Goal: Transaction & Acquisition: Obtain resource

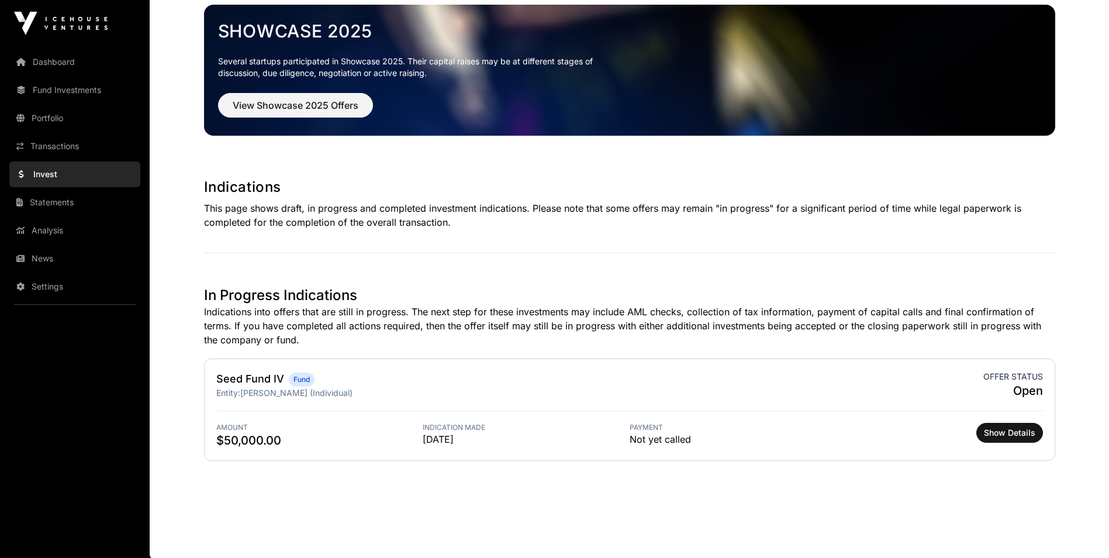
scroll to position [63, 0]
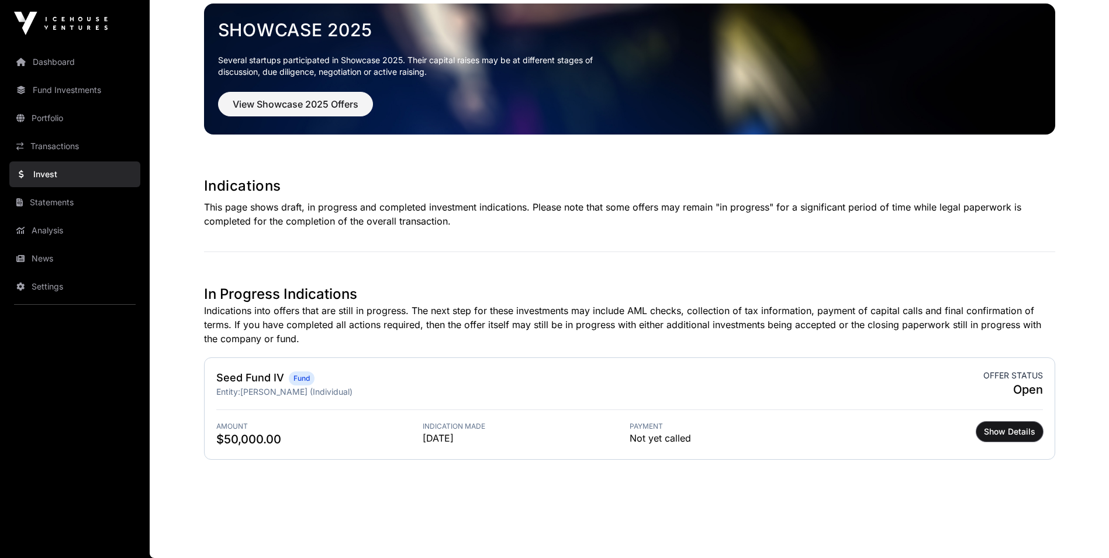
click at [1022, 430] on span "Show Details" at bounding box center [1009, 431] width 51 height 12
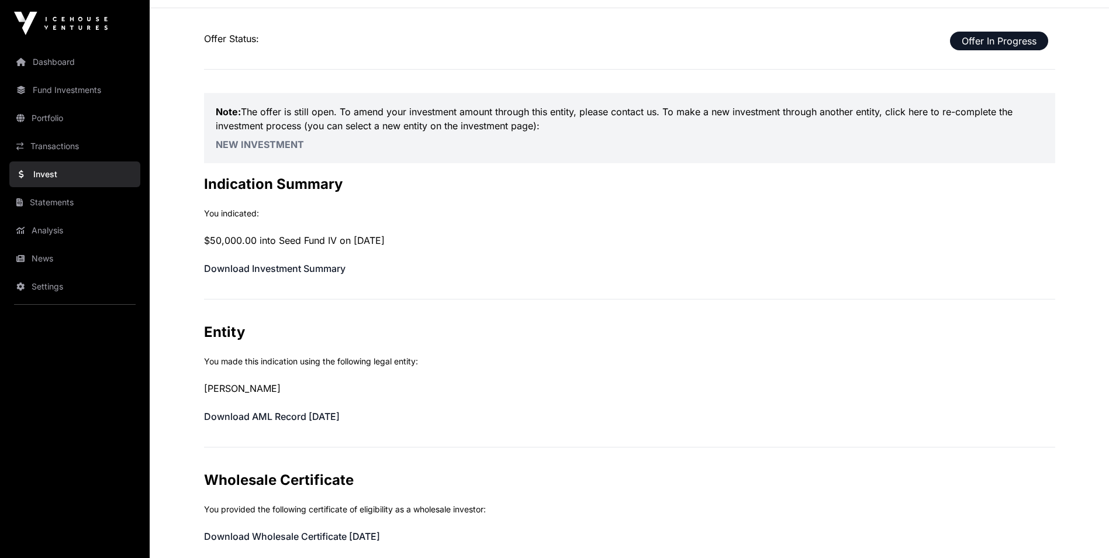
scroll to position [58, 0]
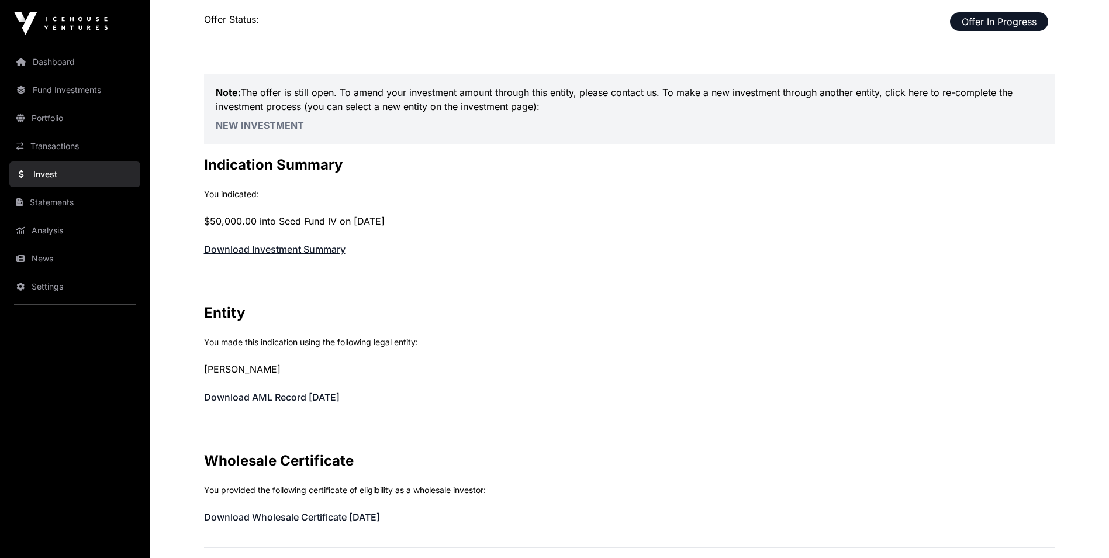
click at [289, 248] on link "Download Investment Summary" at bounding box center [274, 249] width 141 height 12
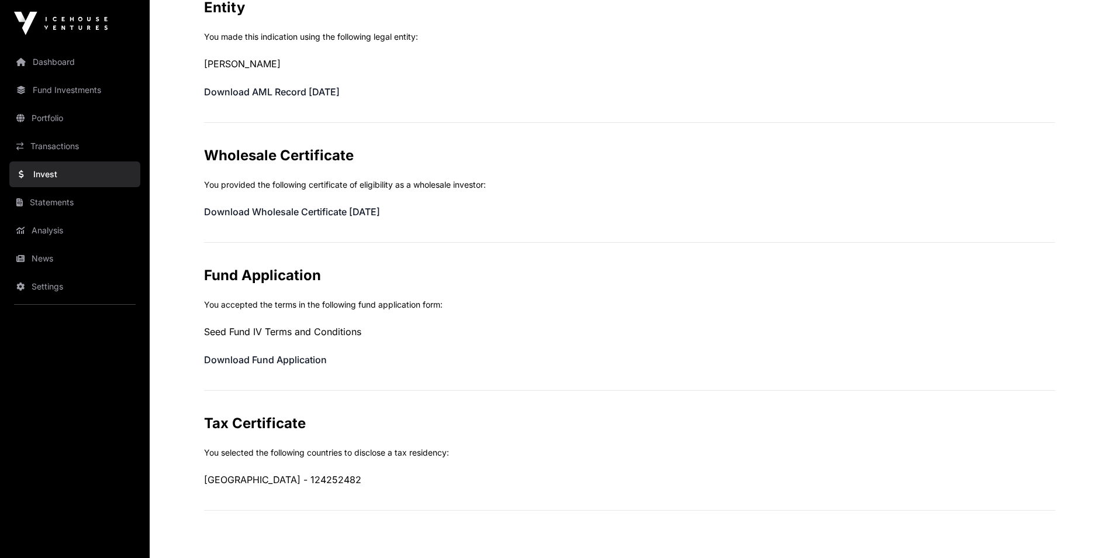
scroll to position [409, 0]
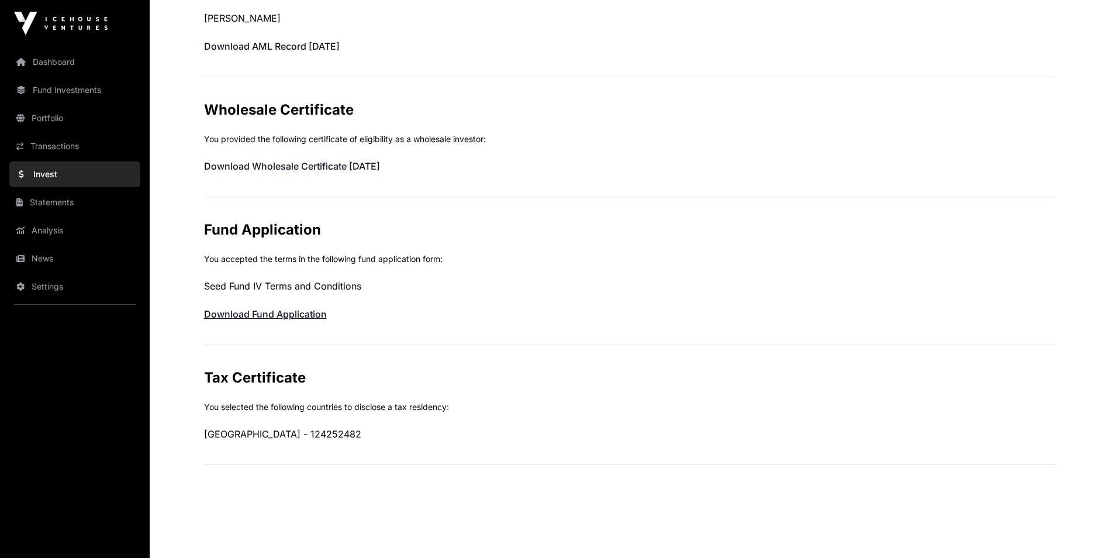
click at [280, 314] on link "Download Fund Application" at bounding box center [265, 314] width 123 height 12
click at [74, 205] on link "Statements" at bounding box center [74, 202] width 131 height 26
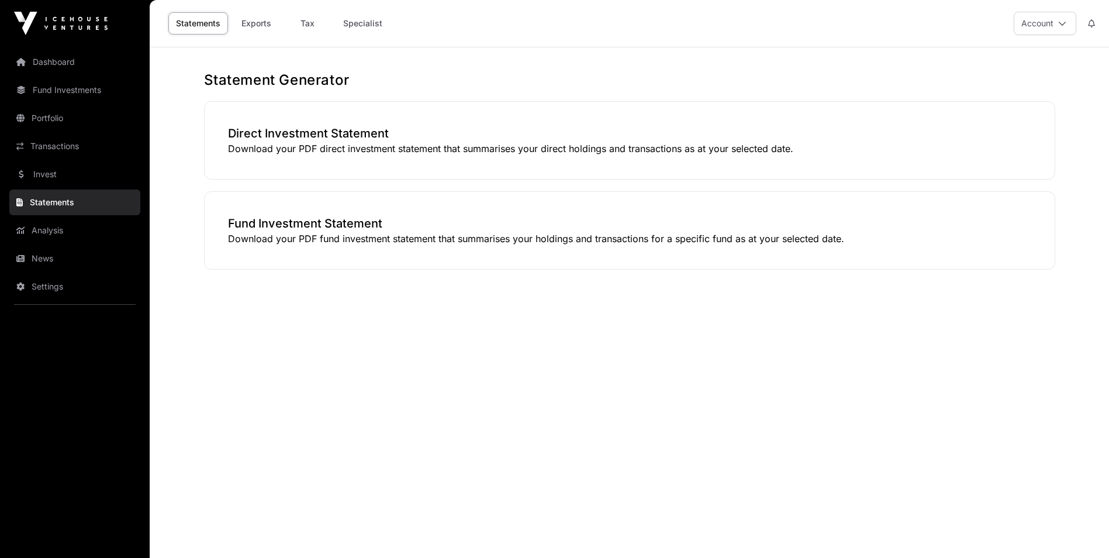
click at [64, 140] on link "Transactions" at bounding box center [74, 146] width 131 height 26
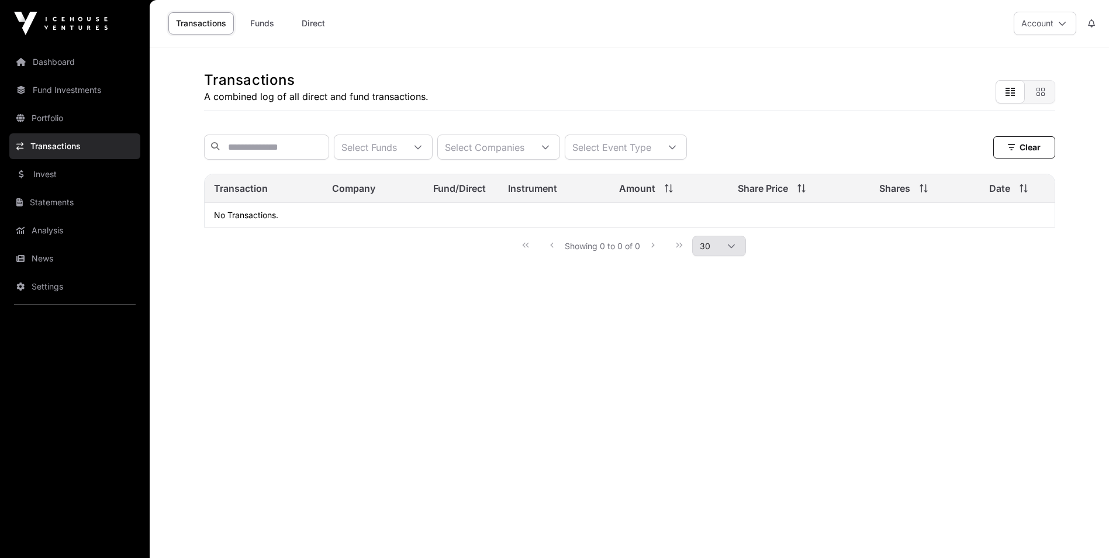
click at [66, 123] on link "Portfolio" at bounding box center [74, 118] width 131 height 26
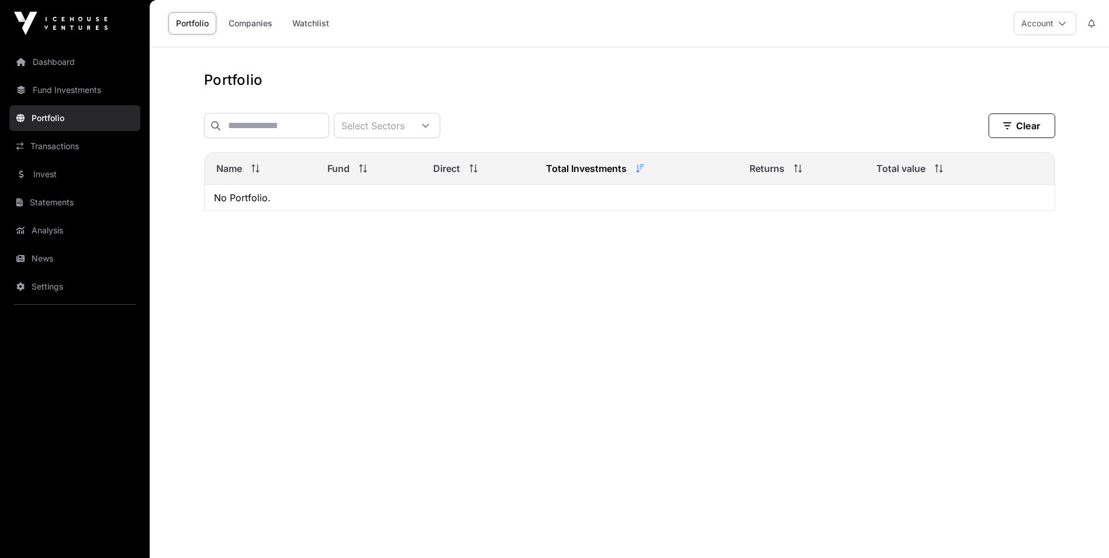
click at [88, 86] on link "Fund Investments" at bounding box center [74, 90] width 131 height 26
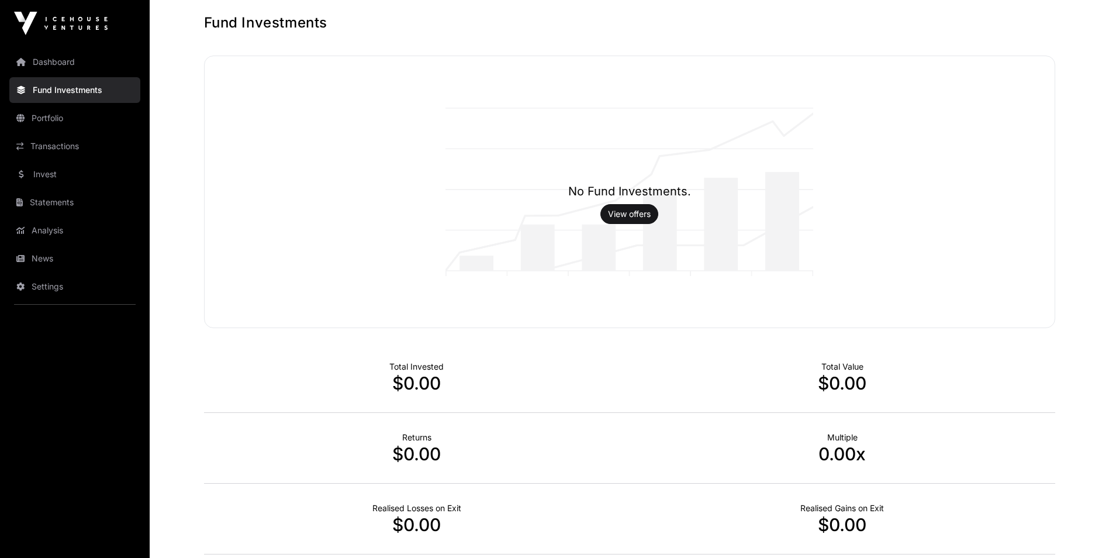
scroll to position [152, 0]
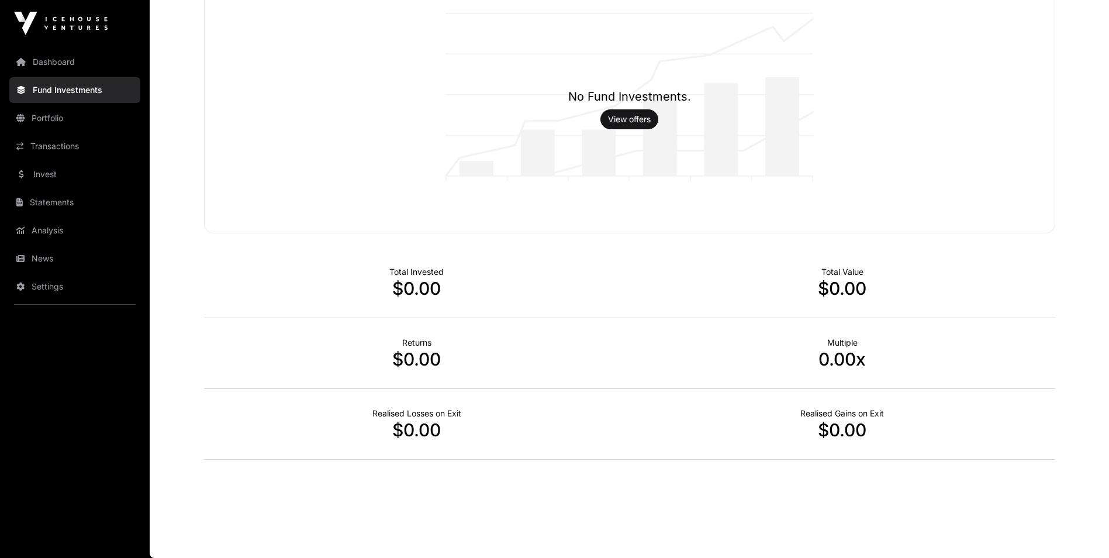
click at [72, 289] on link "Settings" at bounding box center [74, 286] width 131 height 26
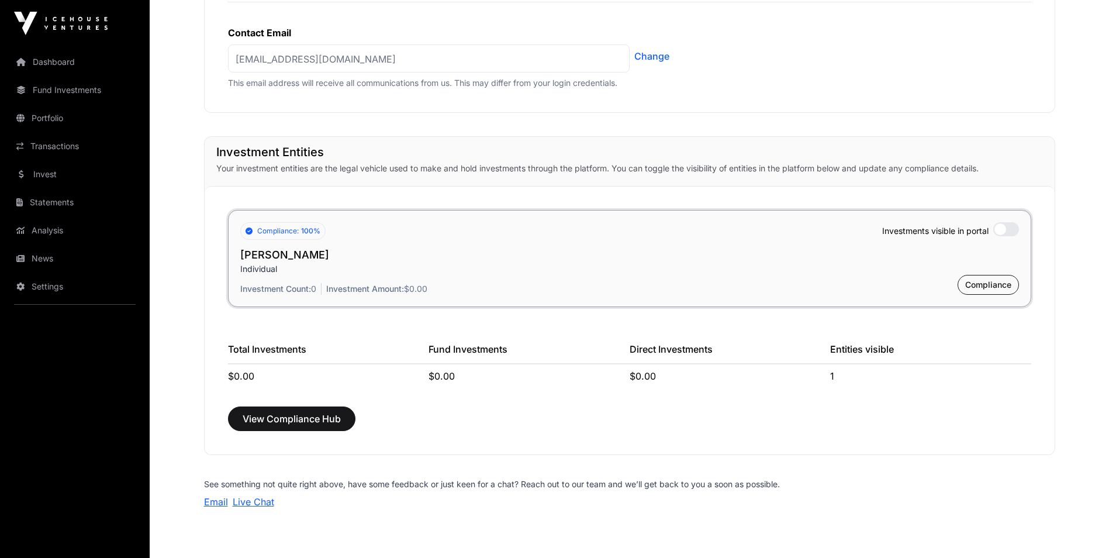
scroll to position [848, 0]
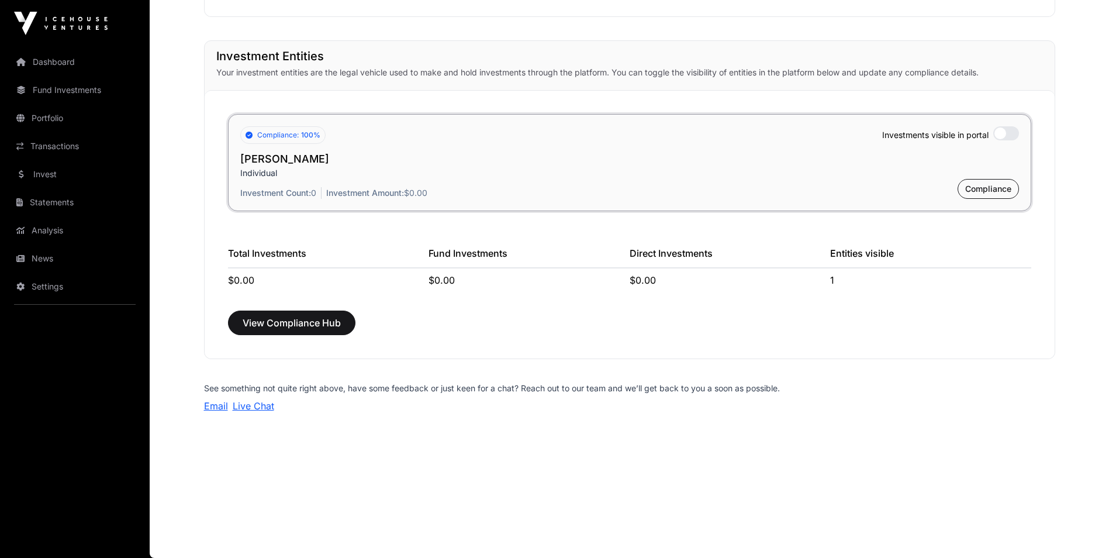
click at [49, 261] on link "News" at bounding box center [74, 258] width 131 height 26
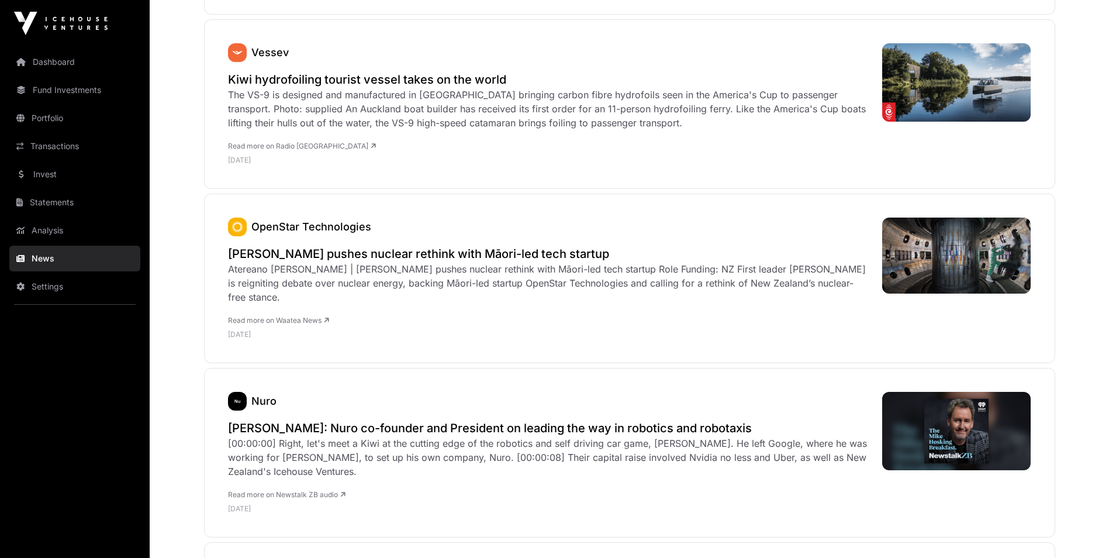
scroll to position [3389, 0]
